Goal: Task Accomplishment & Management: Manage account settings

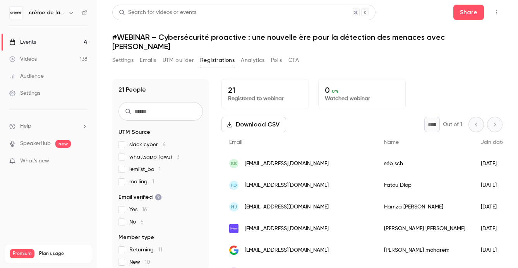
click at [143, 178] on span "mailing 1" at bounding box center [141, 182] width 25 height 8
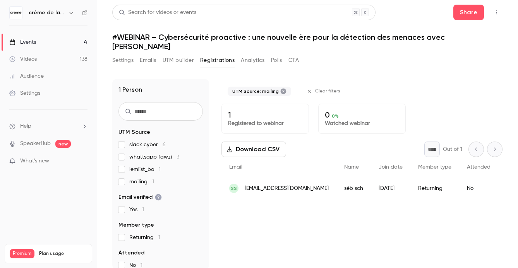
click at [144, 166] on span "lemlist_bo 1" at bounding box center [144, 170] width 31 height 8
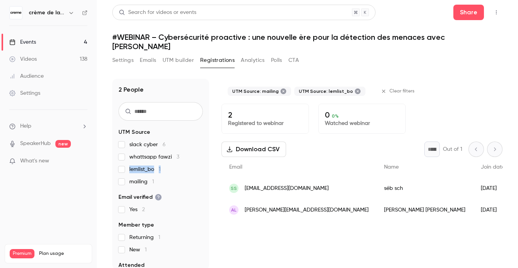
click at [144, 166] on span "lemlist_bo 1" at bounding box center [144, 170] width 31 height 8
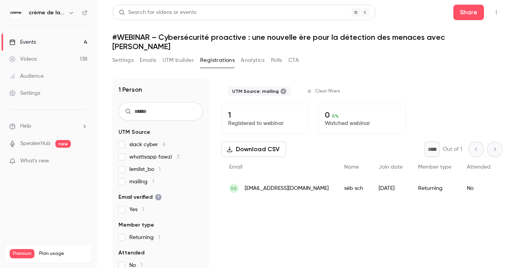
click at [139, 178] on span "mailing 1" at bounding box center [141, 182] width 25 height 8
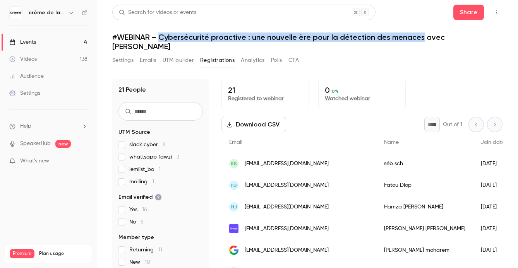
drag, startPoint x: 159, startPoint y: 36, endPoint x: 421, endPoint y: 33, distance: 261.8
click at [421, 33] on h1 "#WEBINAR – Cybersécurité proactive : une nouvelle ère pour la détection des men…" at bounding box center [307, 42] width 390 height 19
click at [120, 54] on button "Settings" at bounding box center [122, 60] width 21 height 12
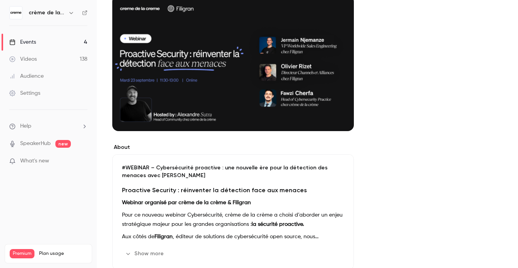
scroll to position [103, 0]
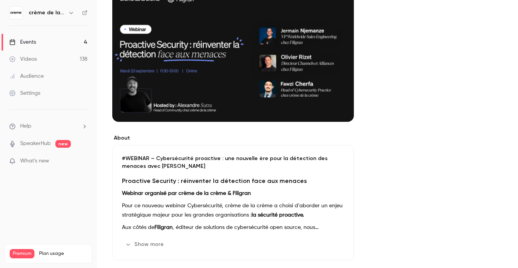
click at [129, 177] on h3 "Proactive Security : réinventer la détection face aux menaces" at bounding box center [233, 181] width 222 height 9
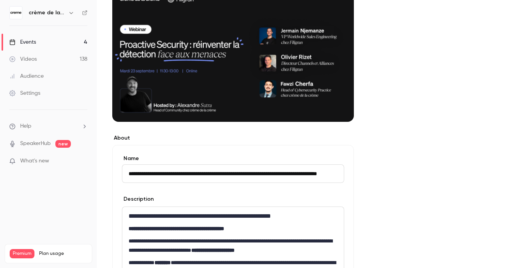
scroll to position [0, 0]
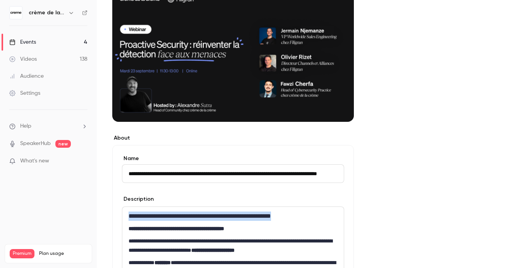
drag, startPoint x: 129, startPoint y: 207, endPoint x: 328, endPoint y: 206, distance: 198.3
click at [328, 212] on h3 "**********" at bounding box center [233, 216] width 209 height 9
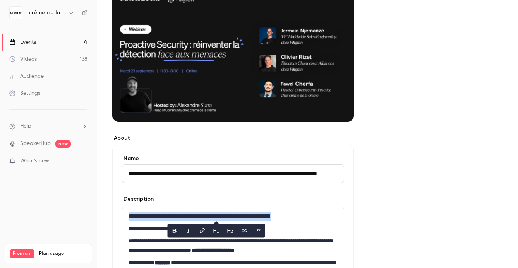
copy h3 "**********"
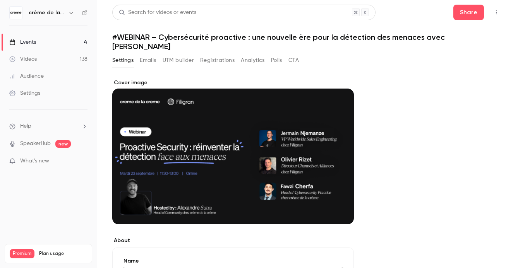
click at [219, 54] on button "Registrations" at bounding box center [217, 60] width 34 height 12
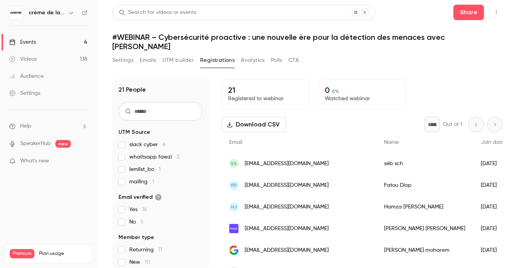
click at [177, 54] on button "UTM builder" at bounding box center [178, 60] width 31 height 12
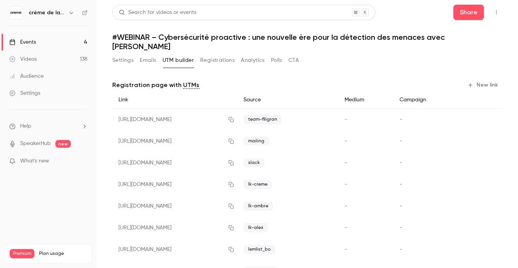
scroll to position [32, 0]
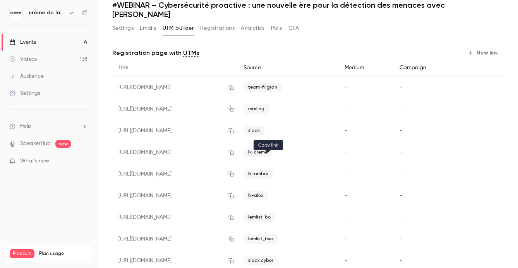
click at [234, 172] on icon "button" at bounding box center [231, 174] width 6 height 5
click at [117, 22] on button "Settings" at bounding box center [122, 28] width 21 height 12
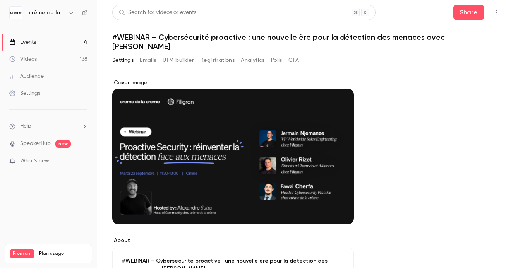
click at [44, 45] on link "Events 4" at bounding box center [48, 42] width 97 height 17
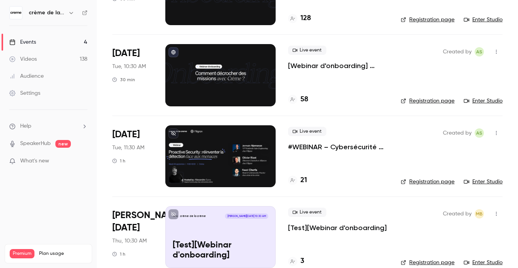
scroll to position [108, 0]
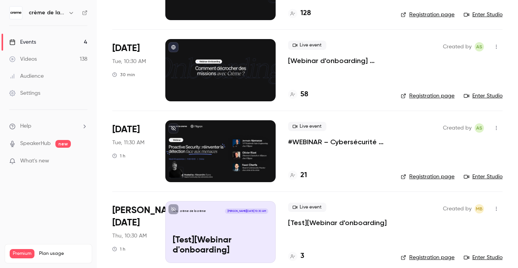
click at [312, 178] on div "21" at bounding box center [338, 175] width 100 height 10
click at [312, 144] on p "#WEBINAR – Cybersécurité proactive : une nouvelle ère pour la détection des men…" at bounding box center [338, 141] width 100 height 9
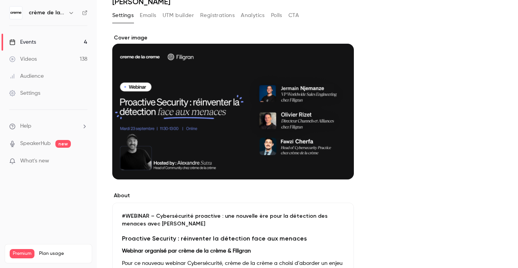
scroll to position [23, 0]
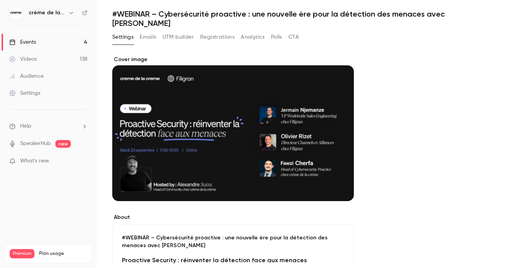
click at [210, 31] on button "Registrations" at bounding box center [217, 37] width 34 height 12
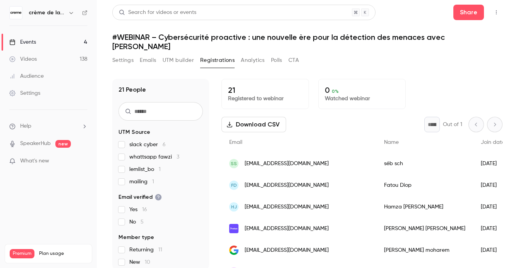
click at [186, 56] on button "UTM builder" at bounding box center [178, 60] width 31 height 12
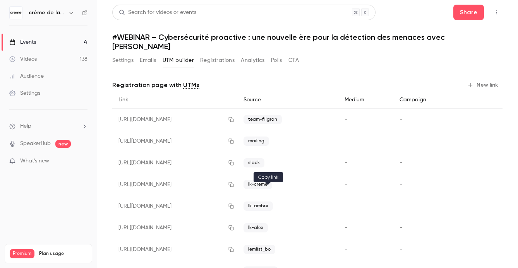
click at [234, 204] on icon "button" at bounding box center [231, 206] width 6 height 5
click at [45, 41] on link "Events 4" at bounding box center [48, 42] width 97 height 17
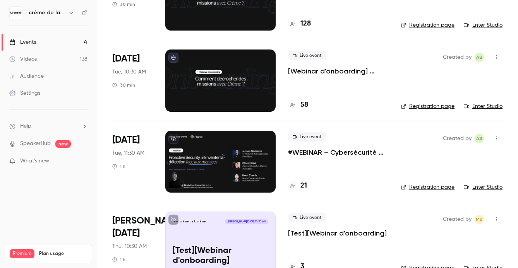
scroll to position [99, 0]
